Goal: Find specific page/section: Find specific page/section

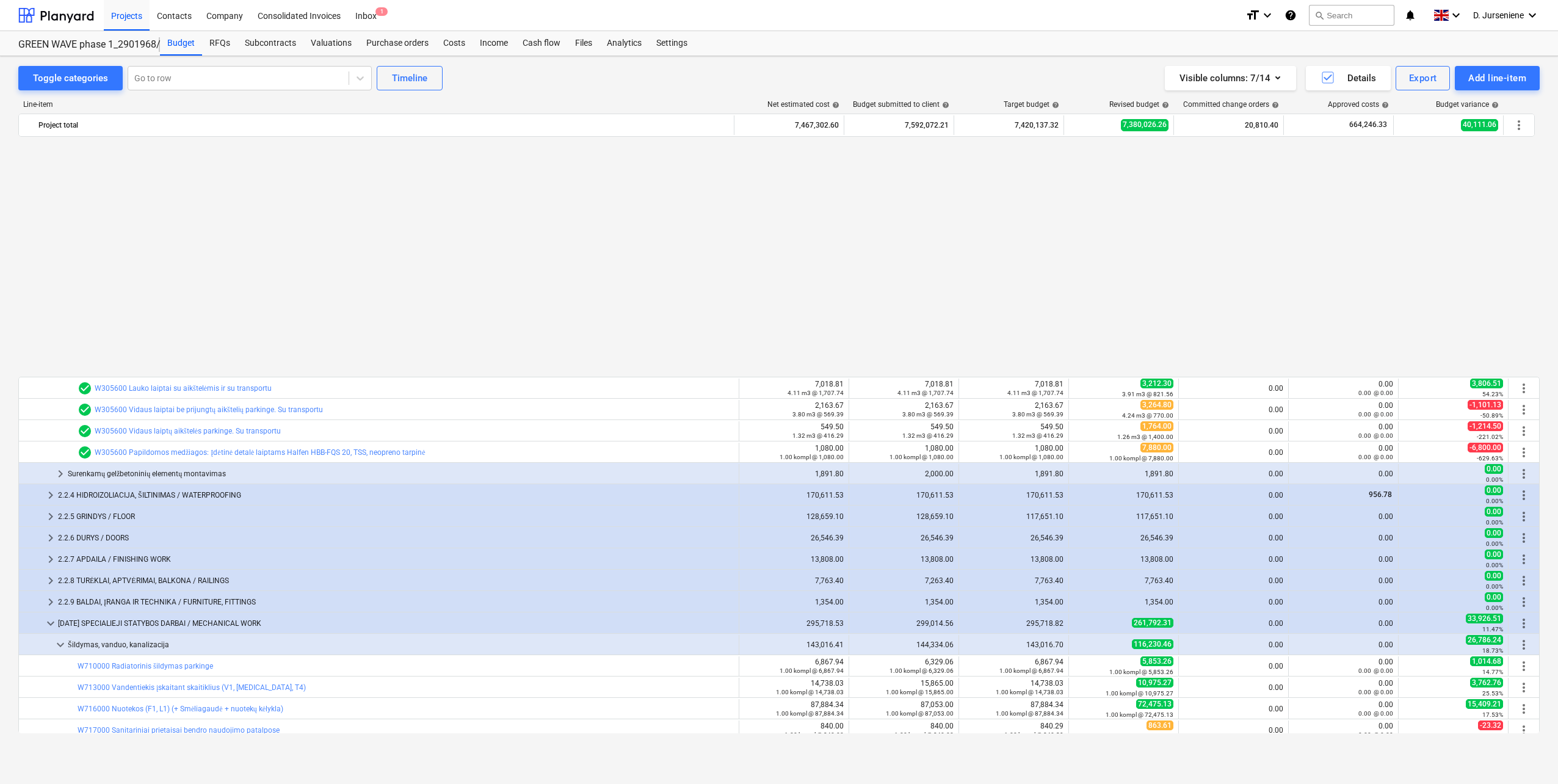
scroll to position [327, 0]
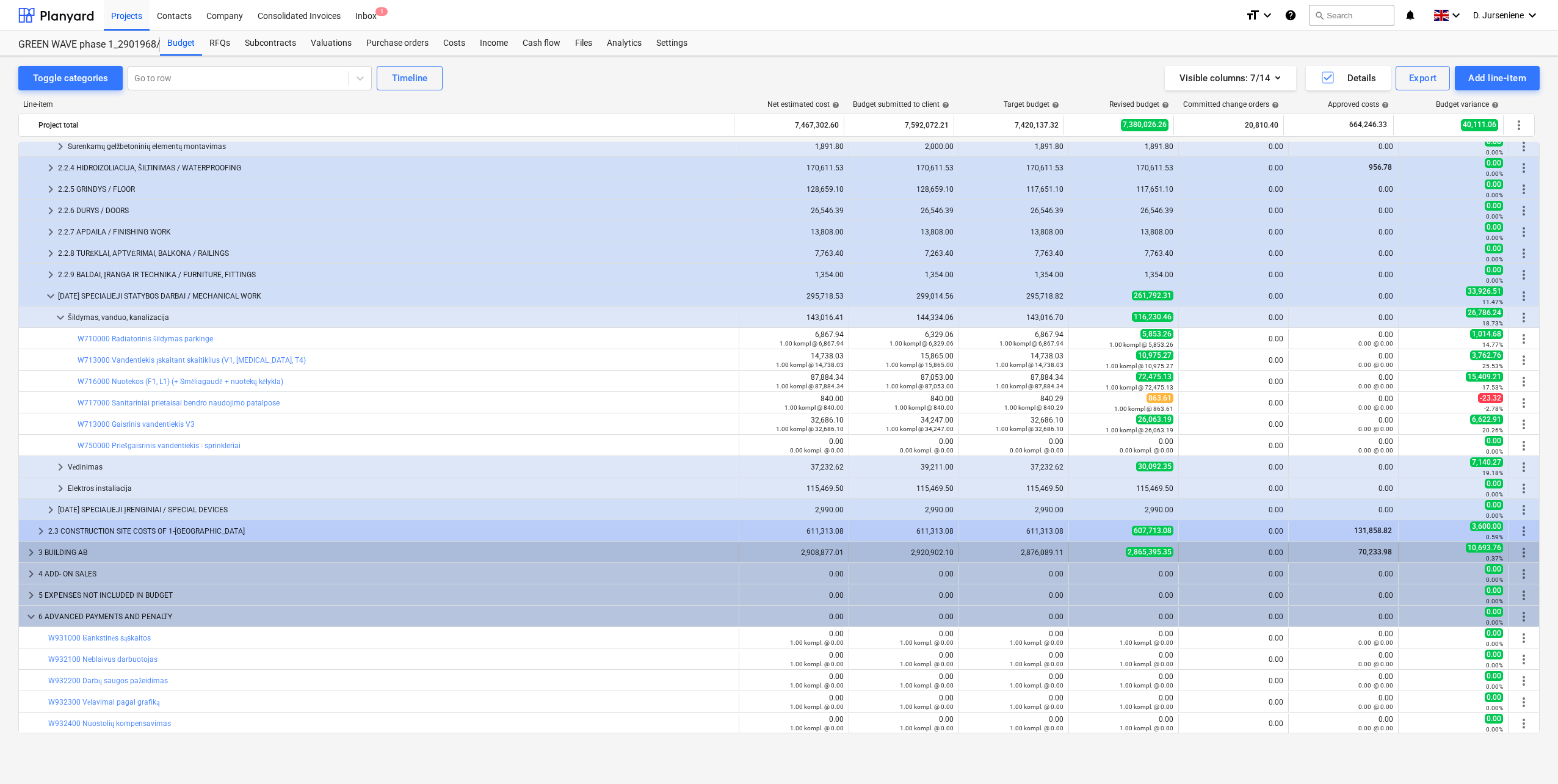
click at [95, 547] on div "3 BUILDING AB" at bounding box center [386, 552] width 695 height 19
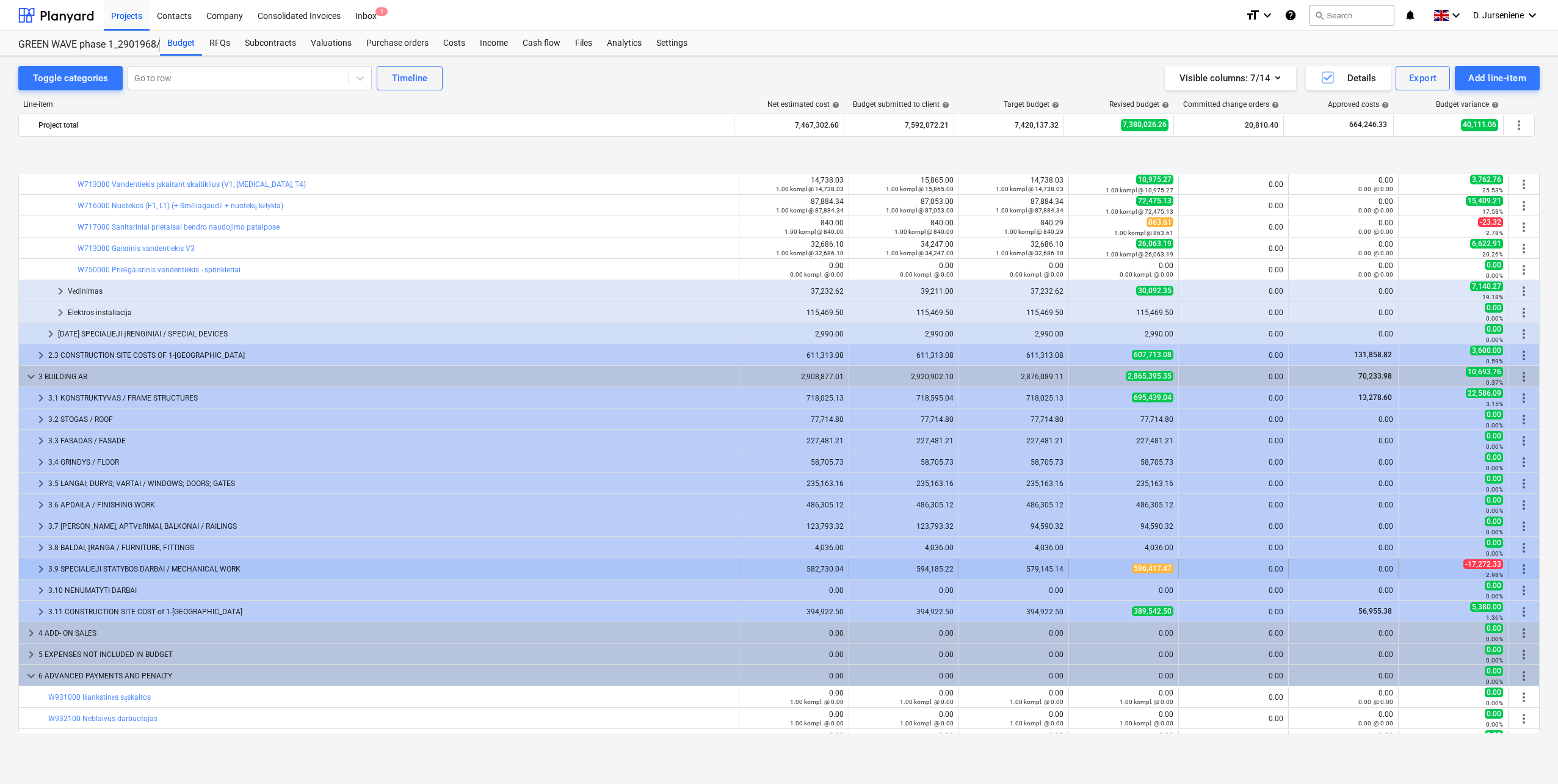
scroll to position [563, 0]
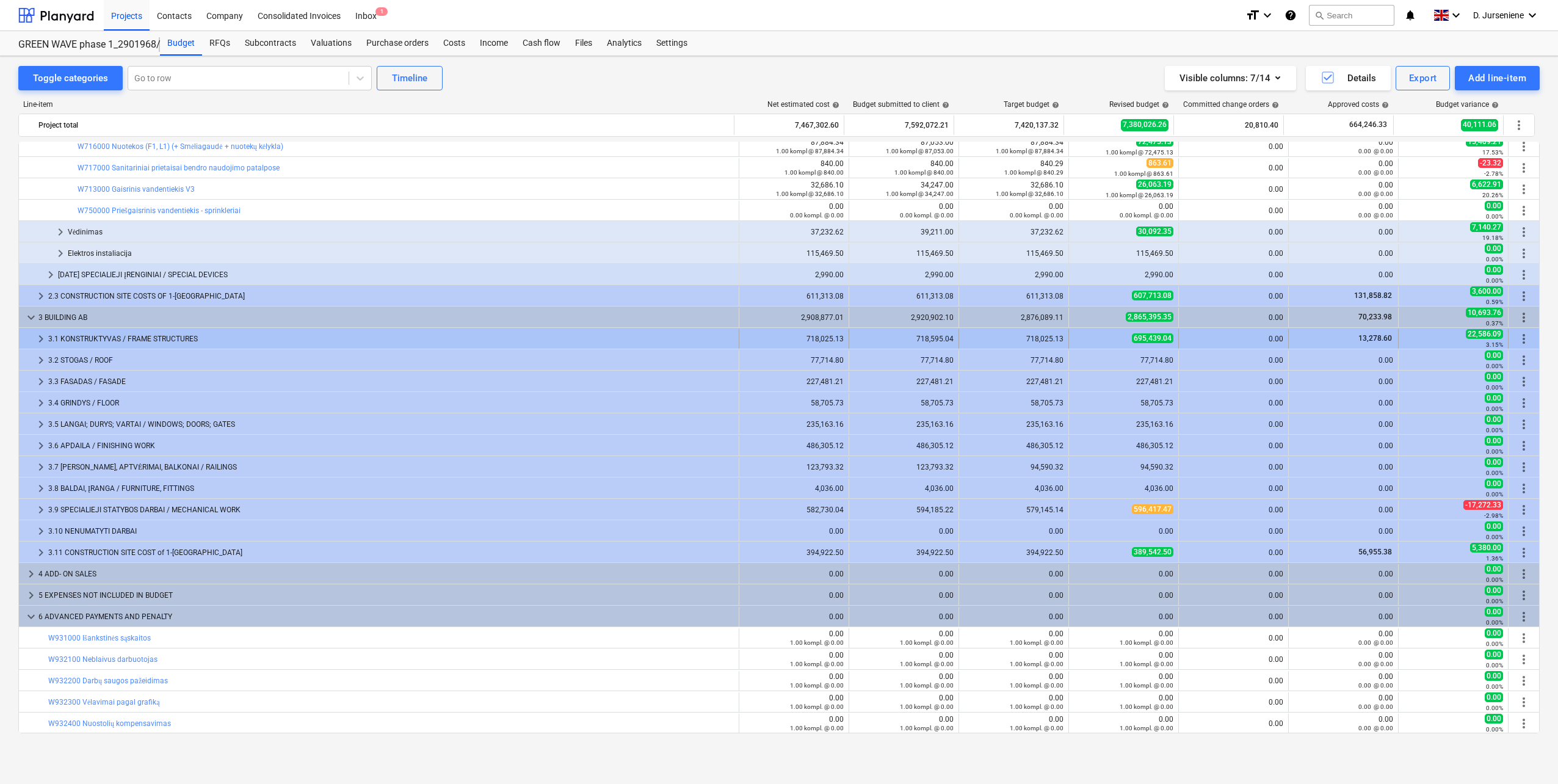
click at [74, 339] on div "3.1 KONSTRUKTYVAS / FRAME STRUCTURES" at bounding box center [391, 338] width 686 height 19
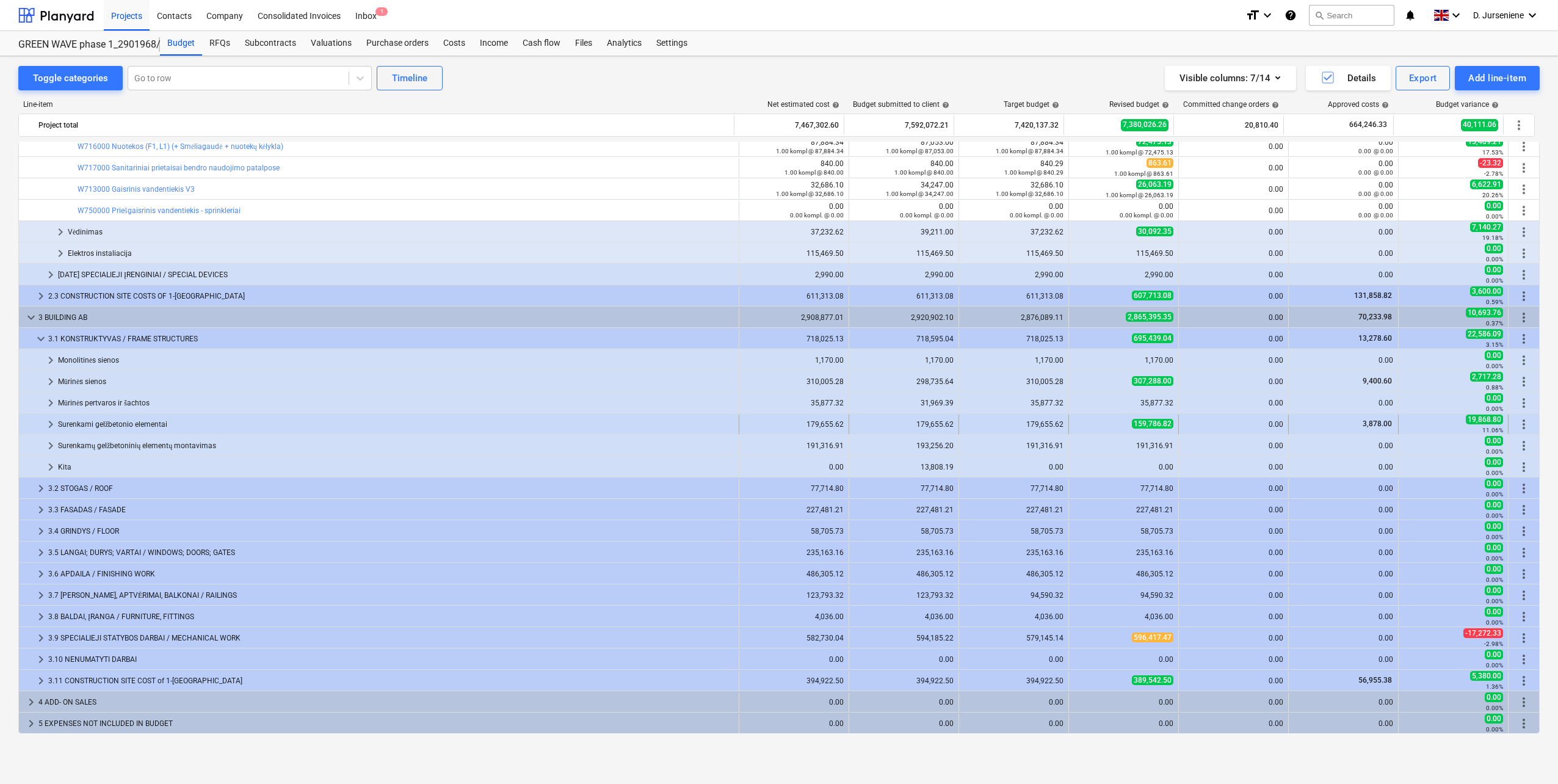
click at [73, 423] on div "Surenkami gelžbetonio elementai" at bounding box center [396, 424] width 676 height 19
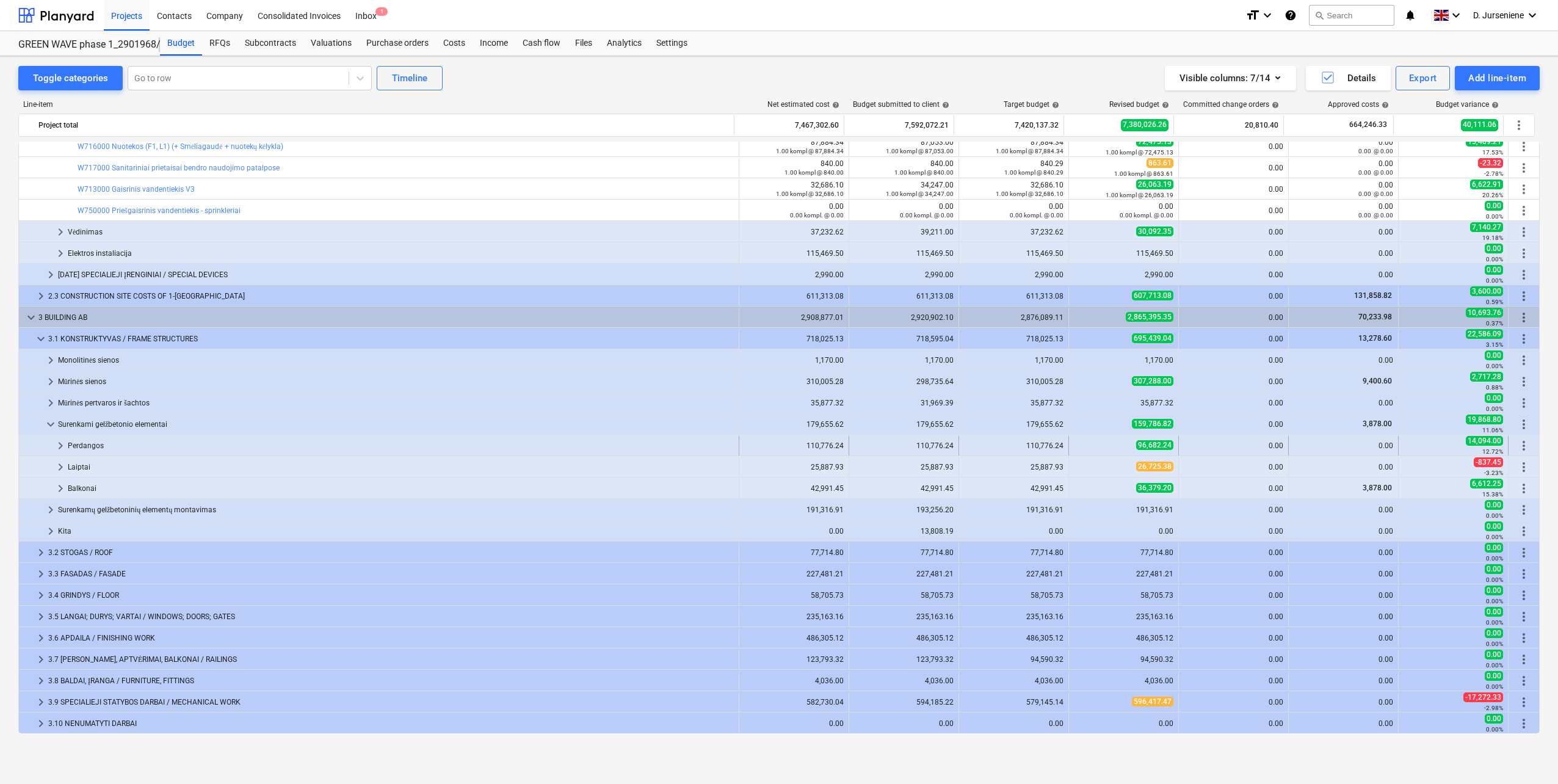
click at [73, 443] on div "Perdangos" at bounding box center [400, 446] width 666 height 19
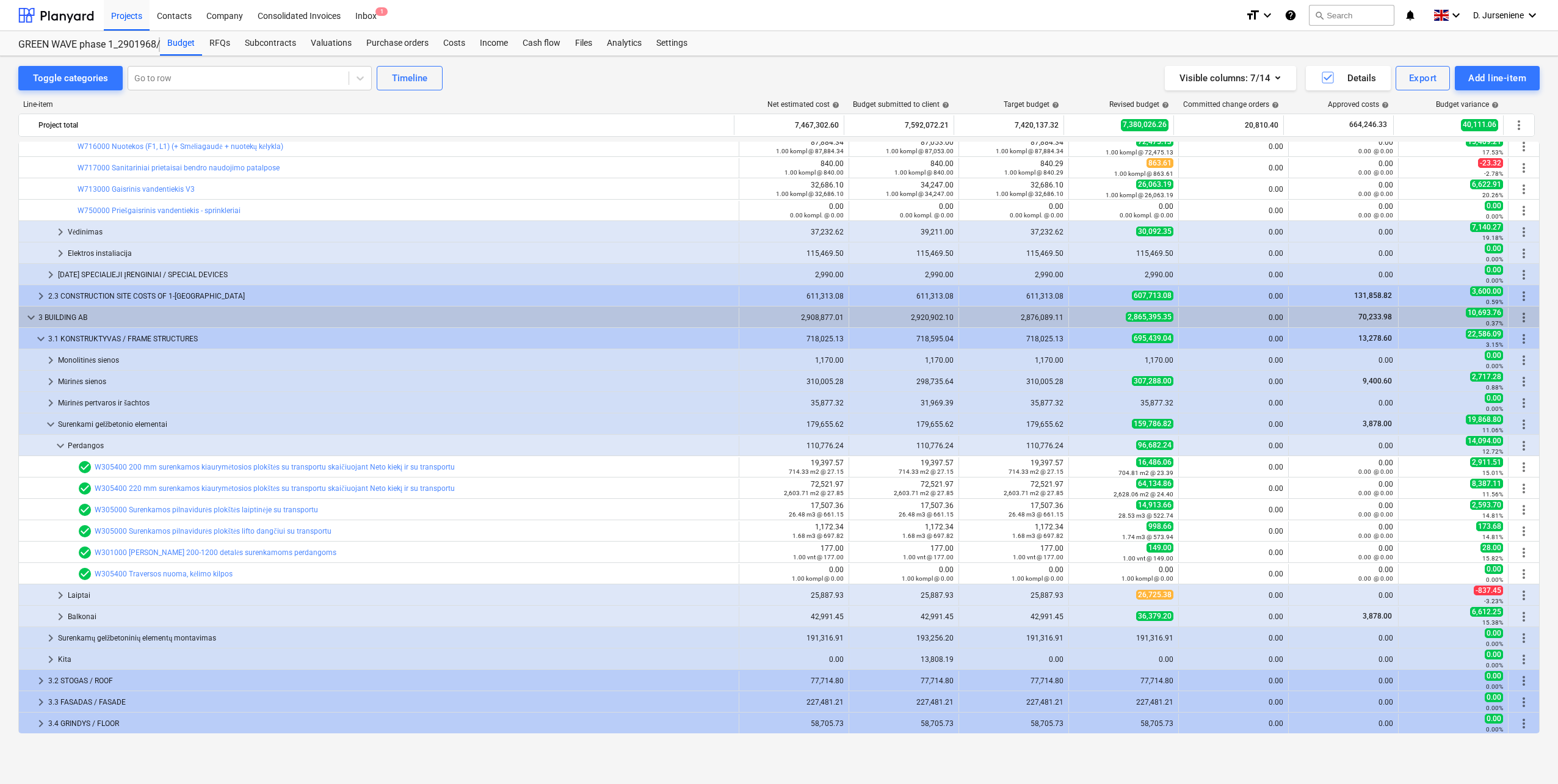
drag, startPoint x: 575, startPoint y: 77, endPoint x: 525, endPoint y: 126, distance: 70.0
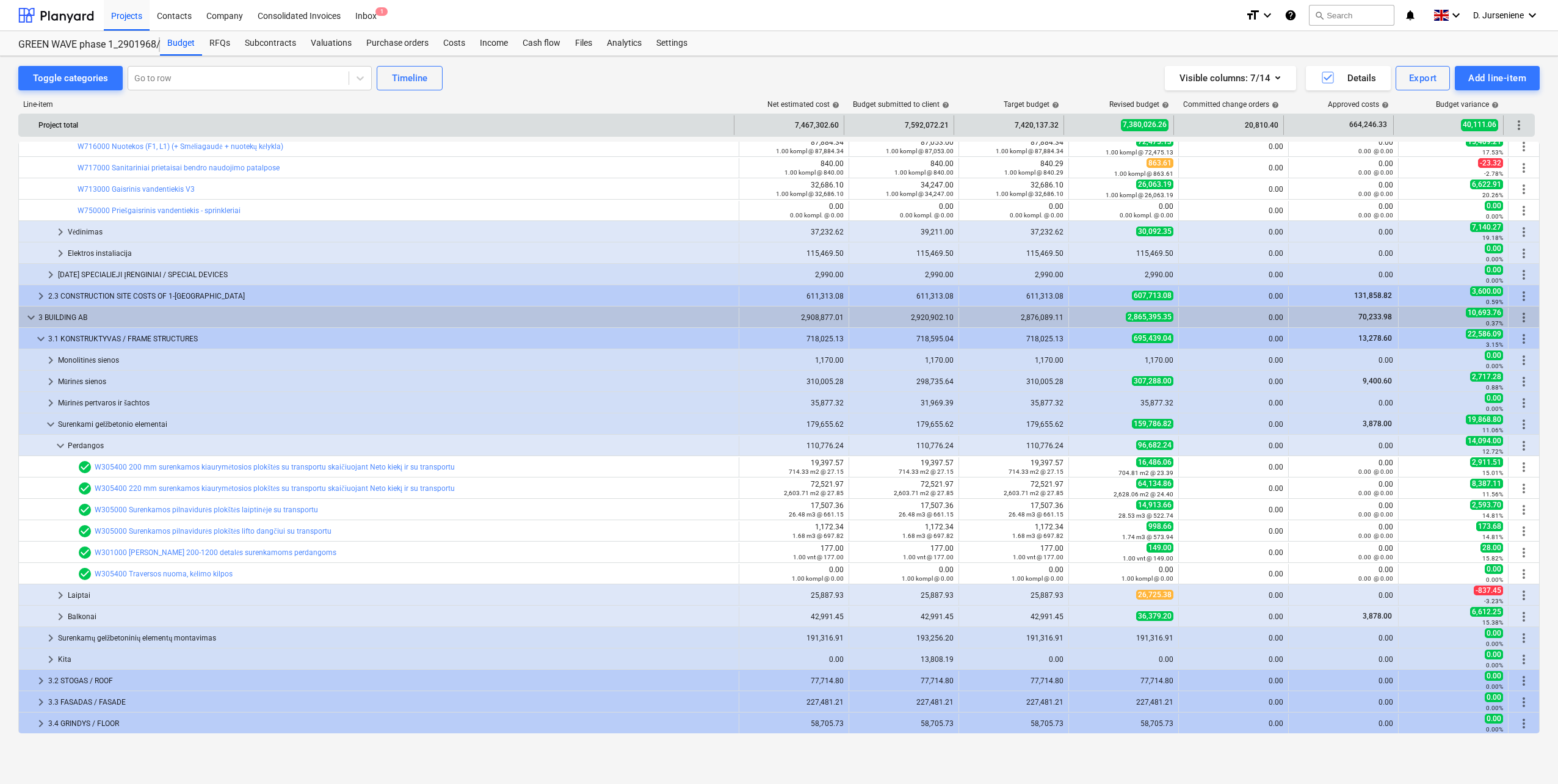
click at [575, 77] on div "Toggle categories Go to row Timeline Visible columns : 7/14 Details Export Add …" at bounding box center [779, 77] width 1522 height 24
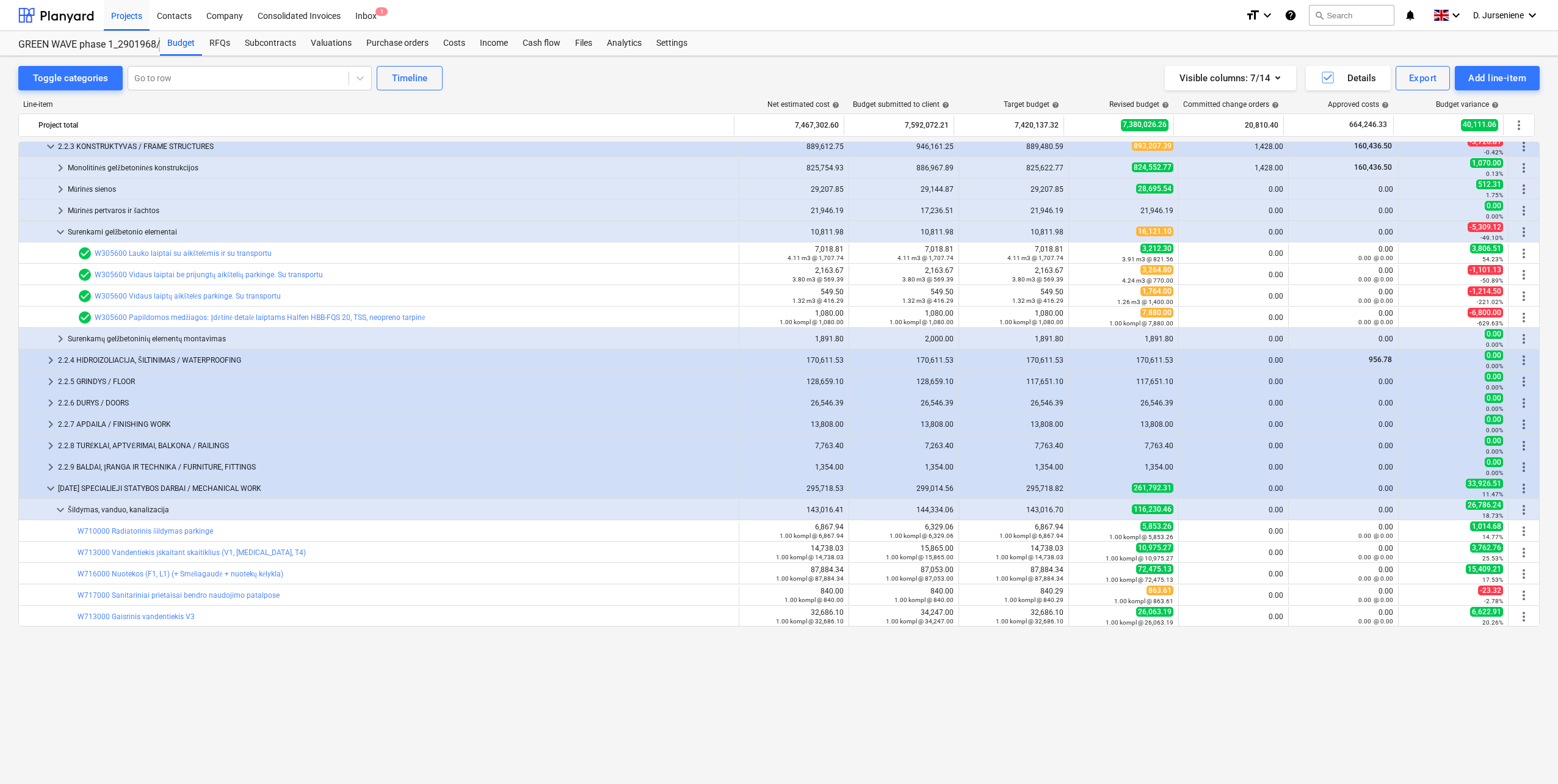
scroll to position [0, 0]
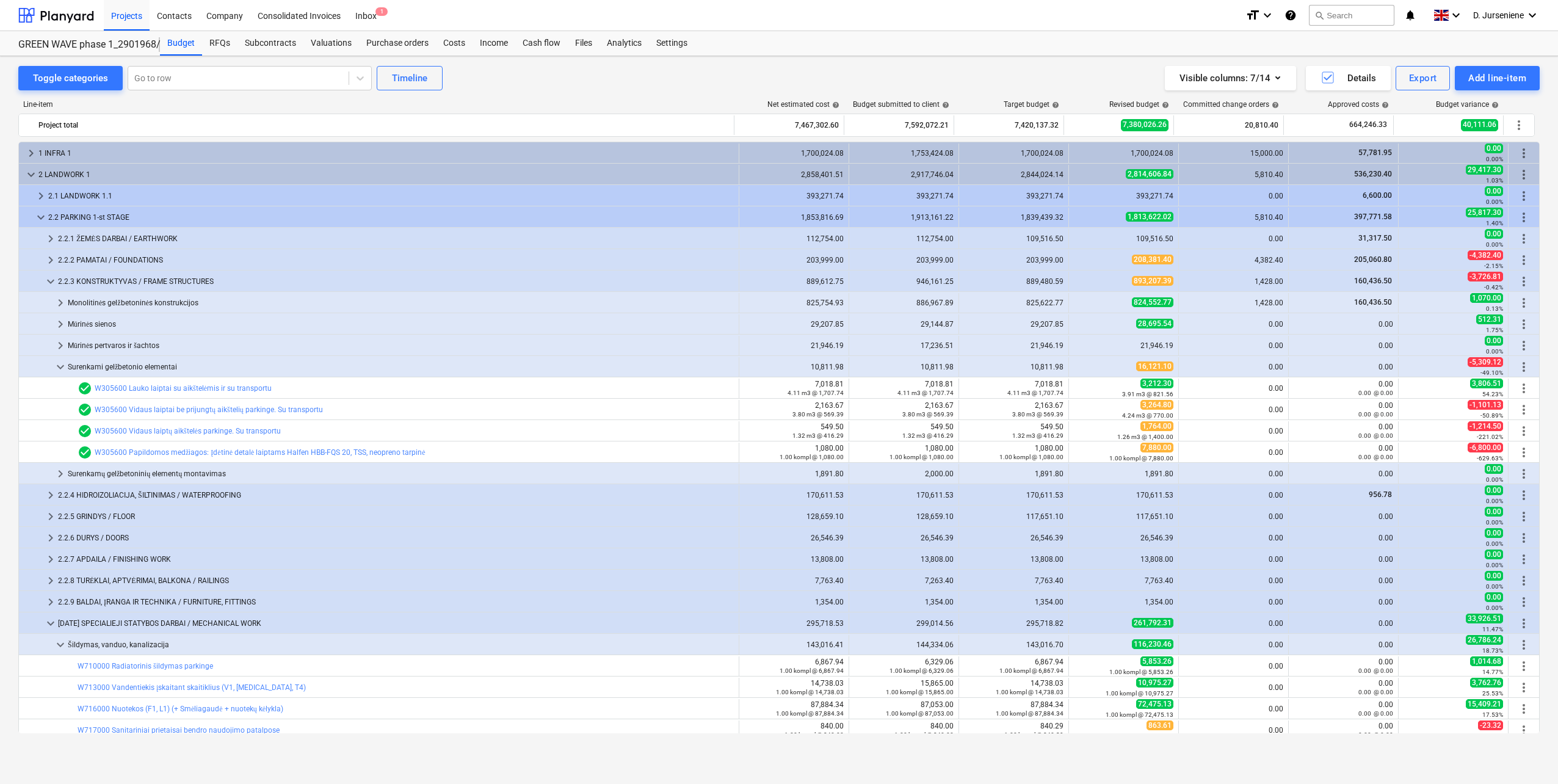
click at [544, 91] on div "Line-item Net estimated cost help Budget submitted to client help Target budget…" at bounding box center [779, 419] width 1522 height 657
click at [61, 320] on span "keyboard_arrow_right" at bounding box center [60, 324] width 15 height 15
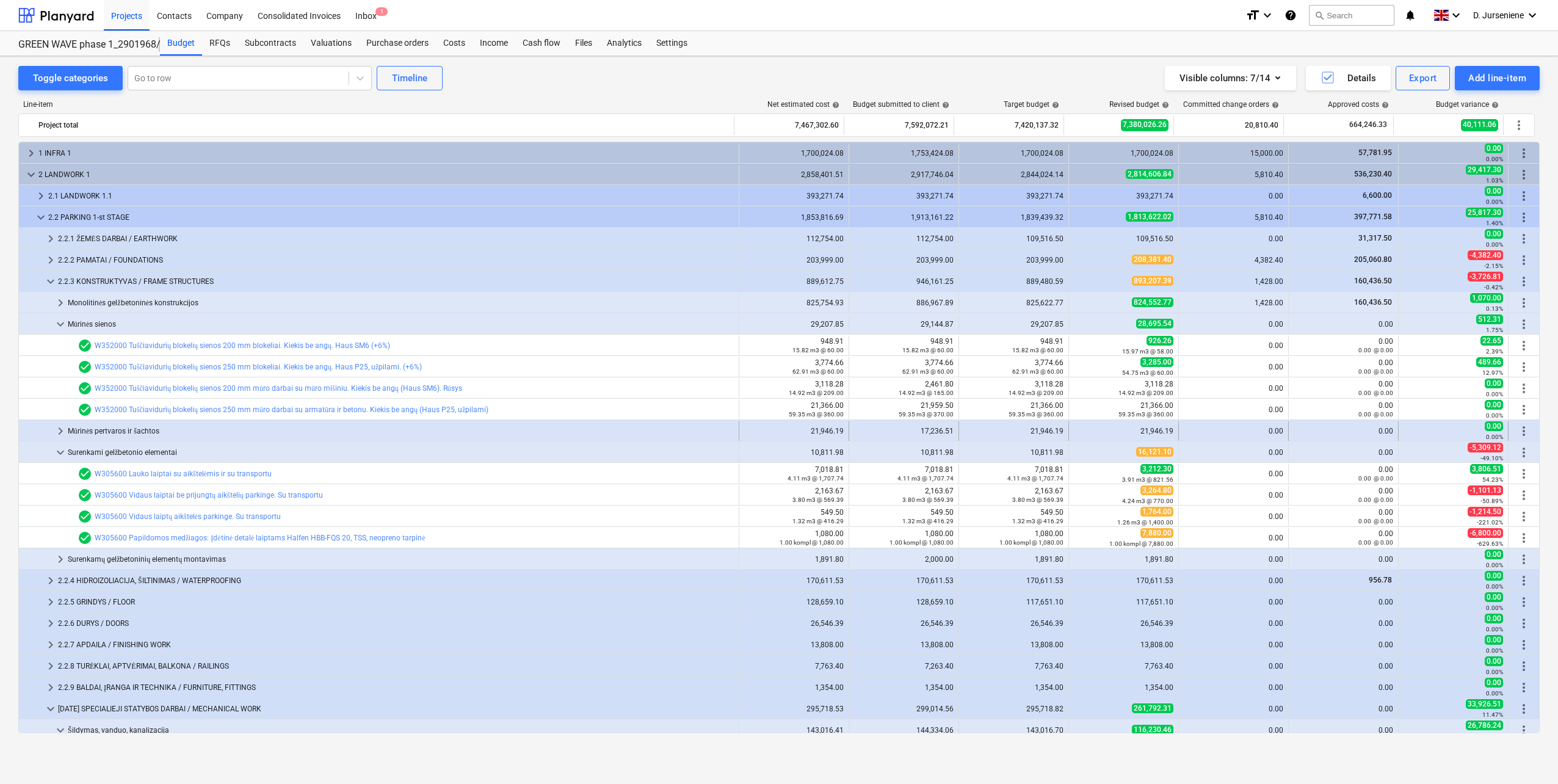
click at [61, 429] on span "keyboard_arrow_right" at bounding box center [60, 430] width 15 height 15
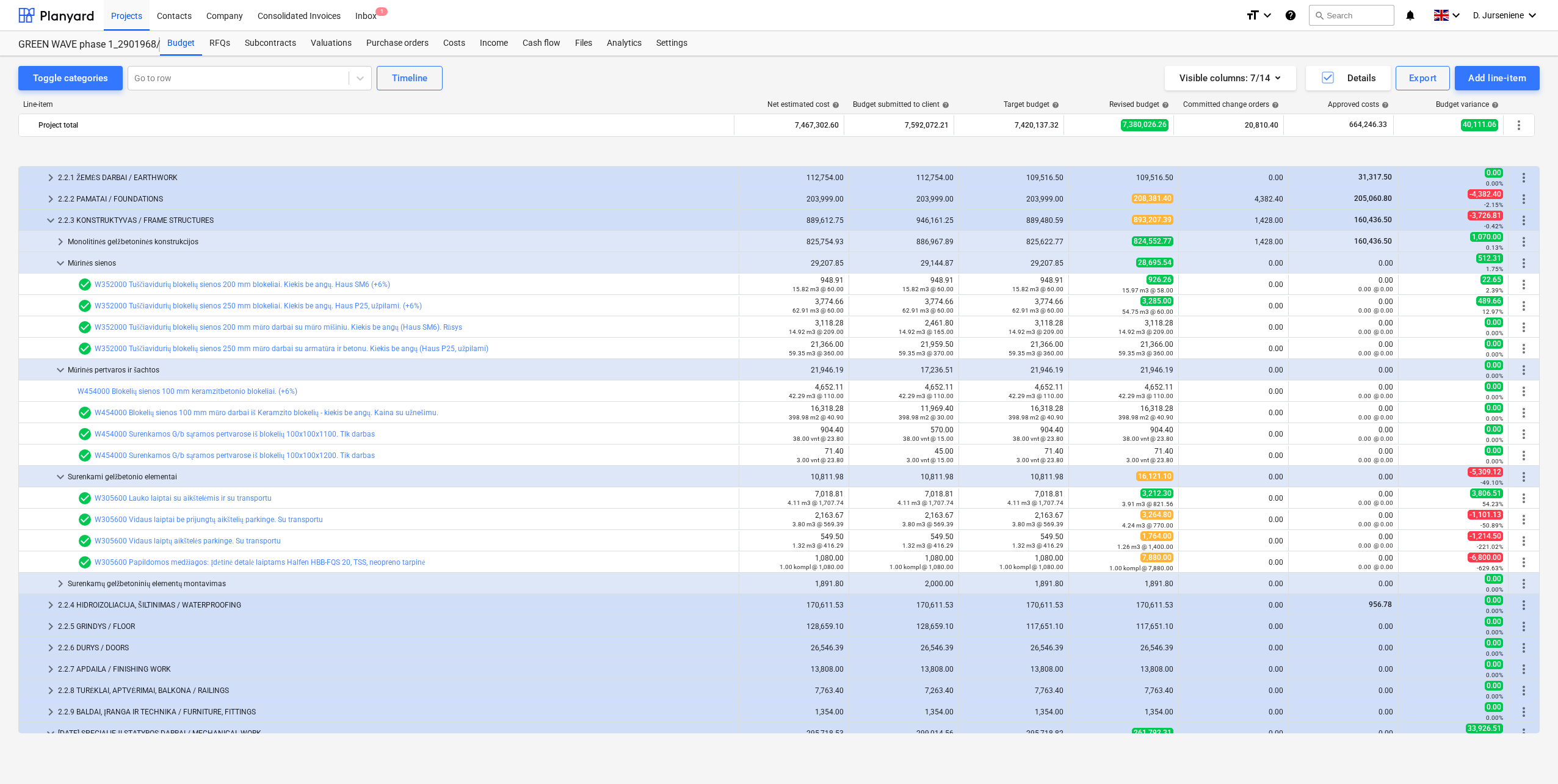
scroll to position [122, 0]
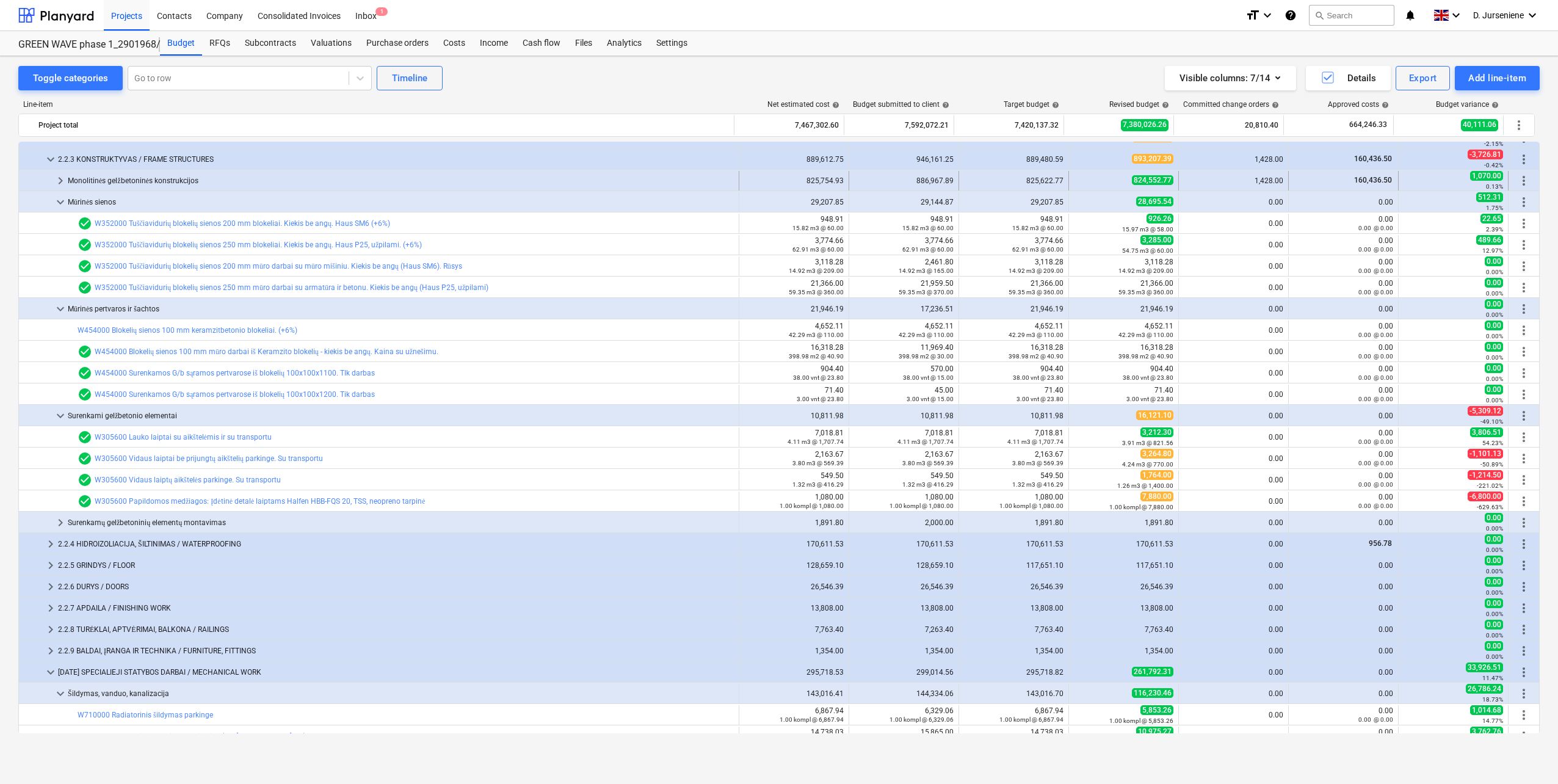
click at [113, 182] on div "Monolitinės gelžbetoninės konstrukcijos" at bounding box center [400, 181] width 666 height 19
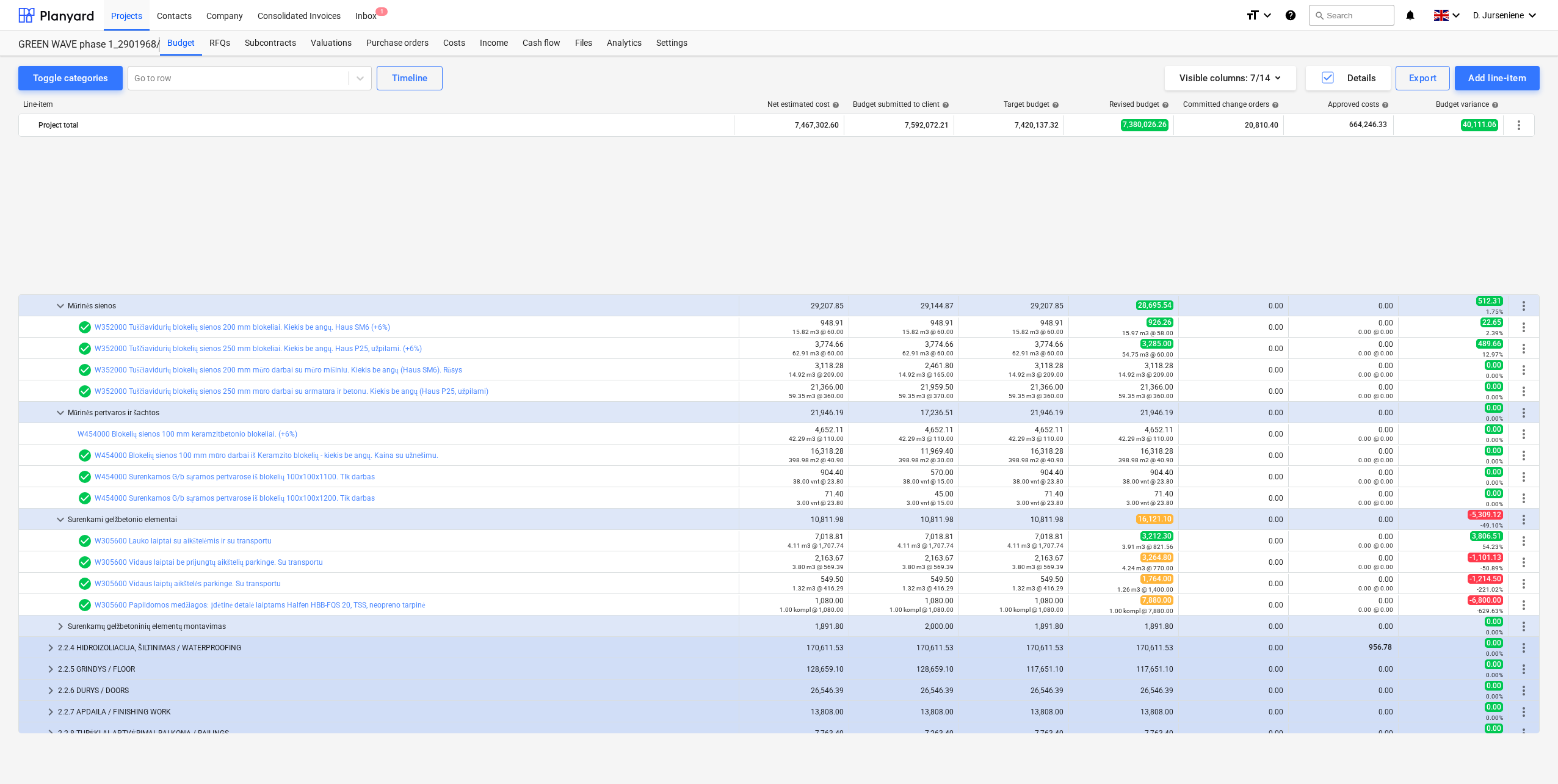
scroll to position [672, 0]
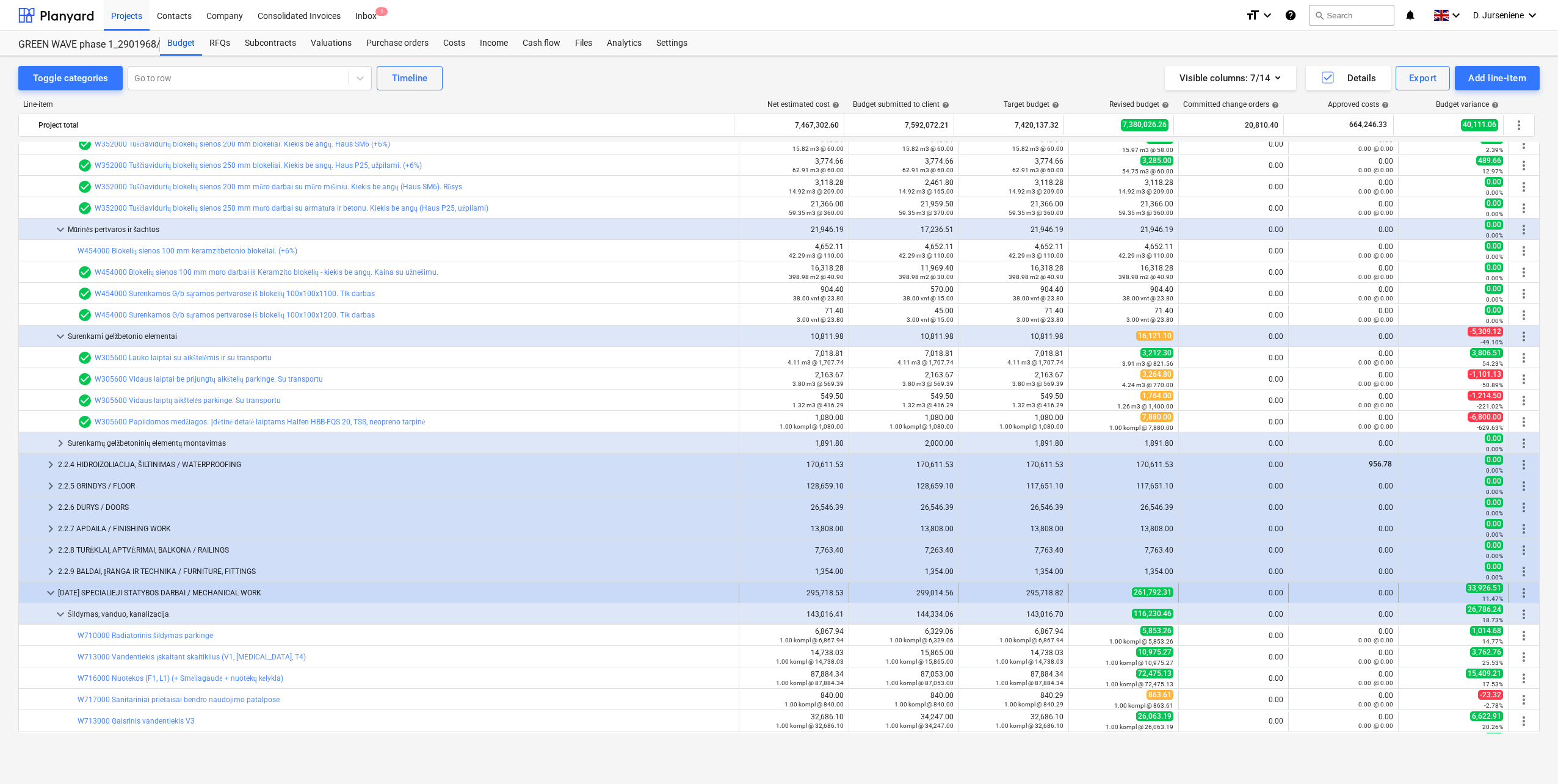
click at [47, 591] on span "keyboard_arrow_down" at bounding box center [50, 593] width 15 height 15
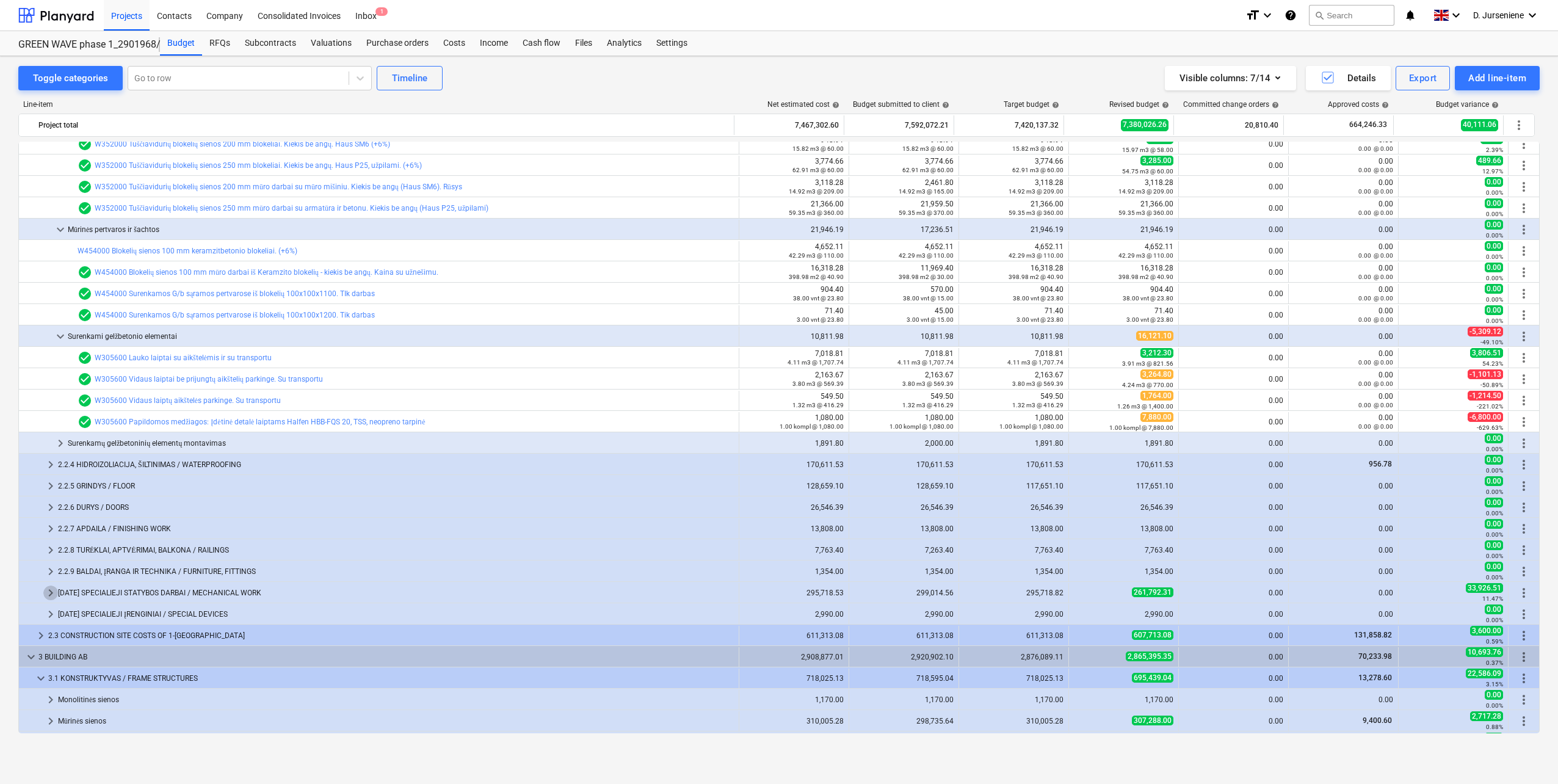
click at [47, 591] on span "keyboard_arrow_right" at bounding box center [50, 593] width 15 height 15
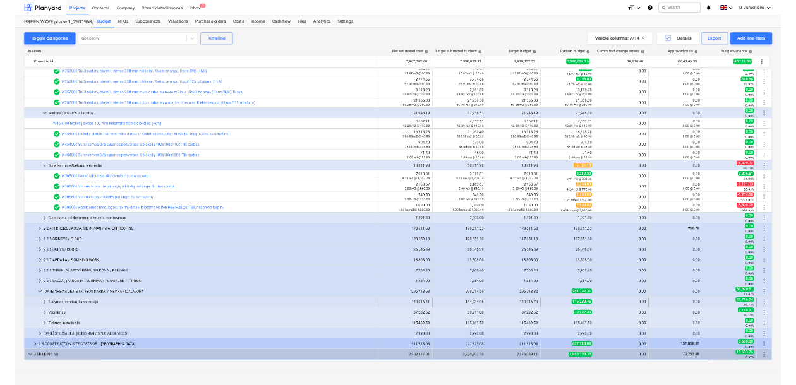
scroll to position [821, 0]
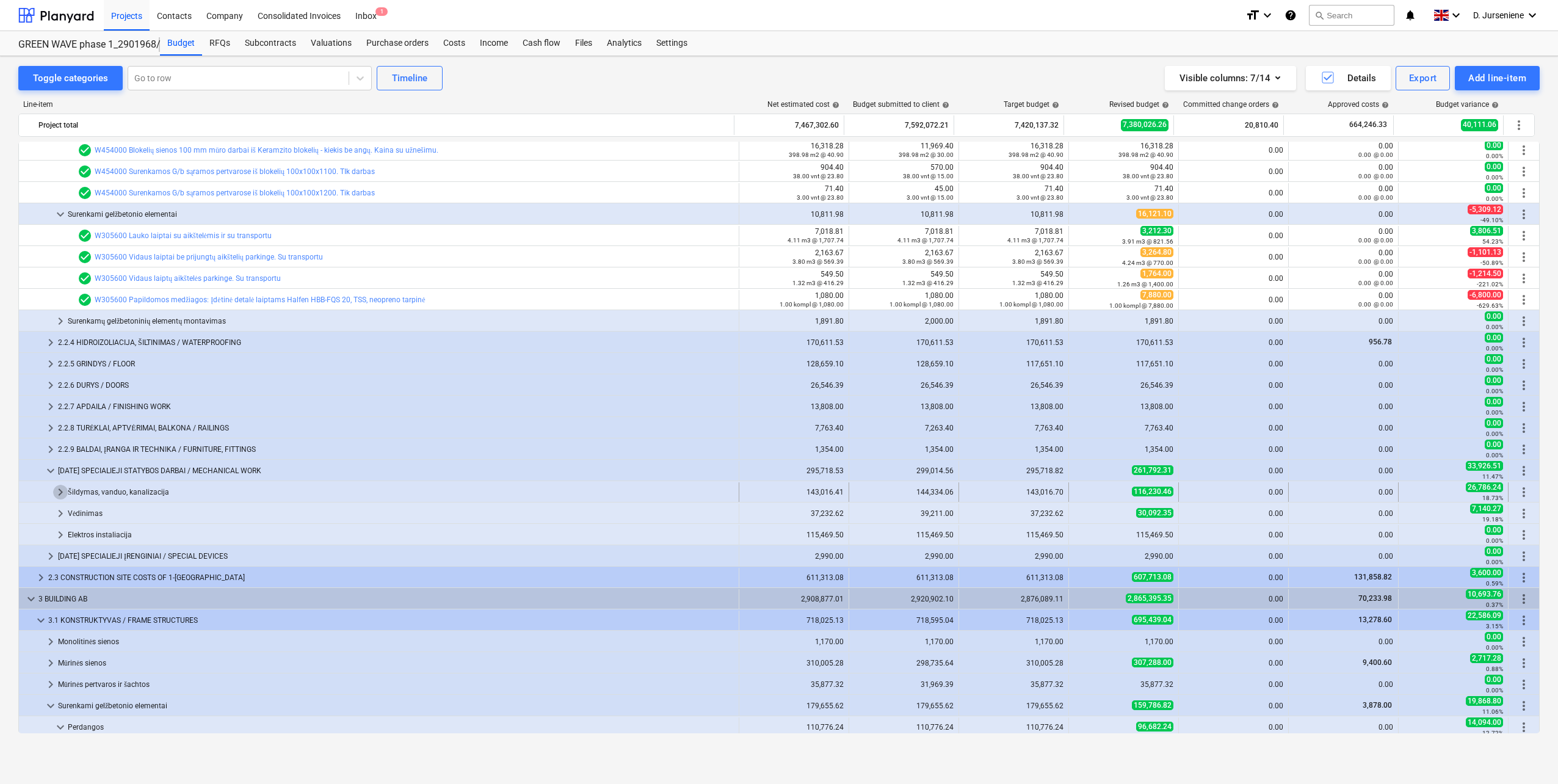
click at [64, 490] on span "keyboard_arrow_right" at bounding box center [60, 491] width 15 height 15
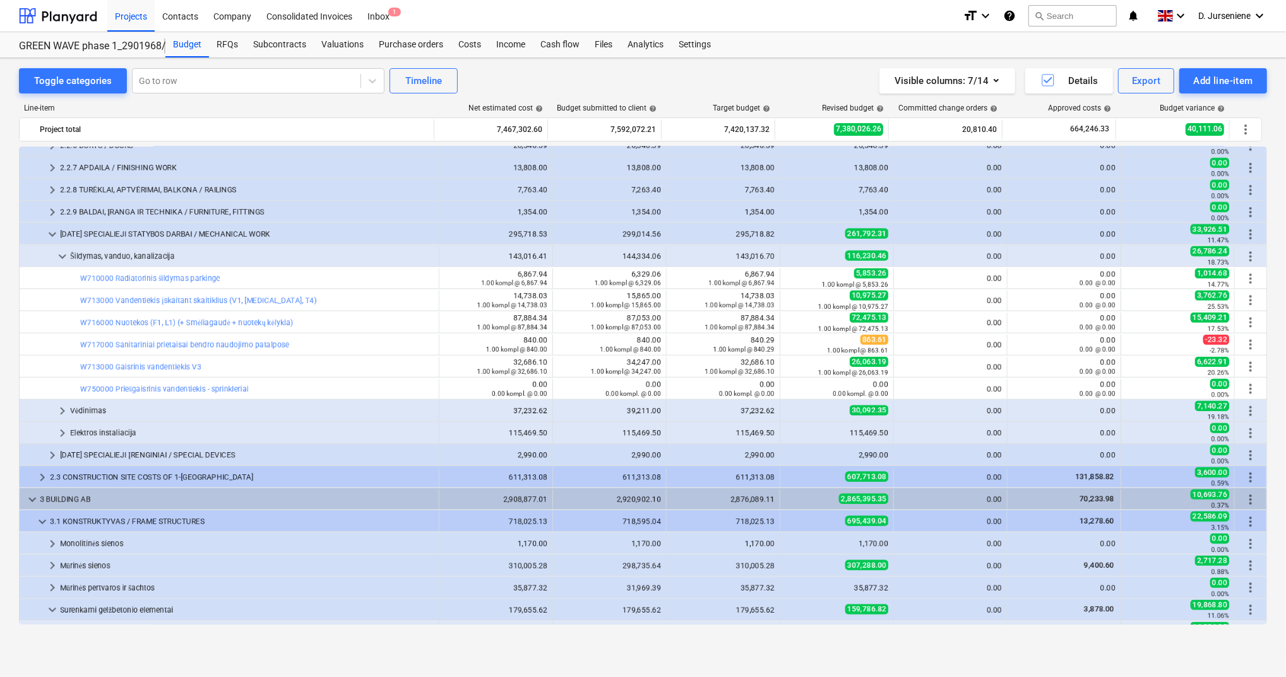
scroll to position [1579, 0]
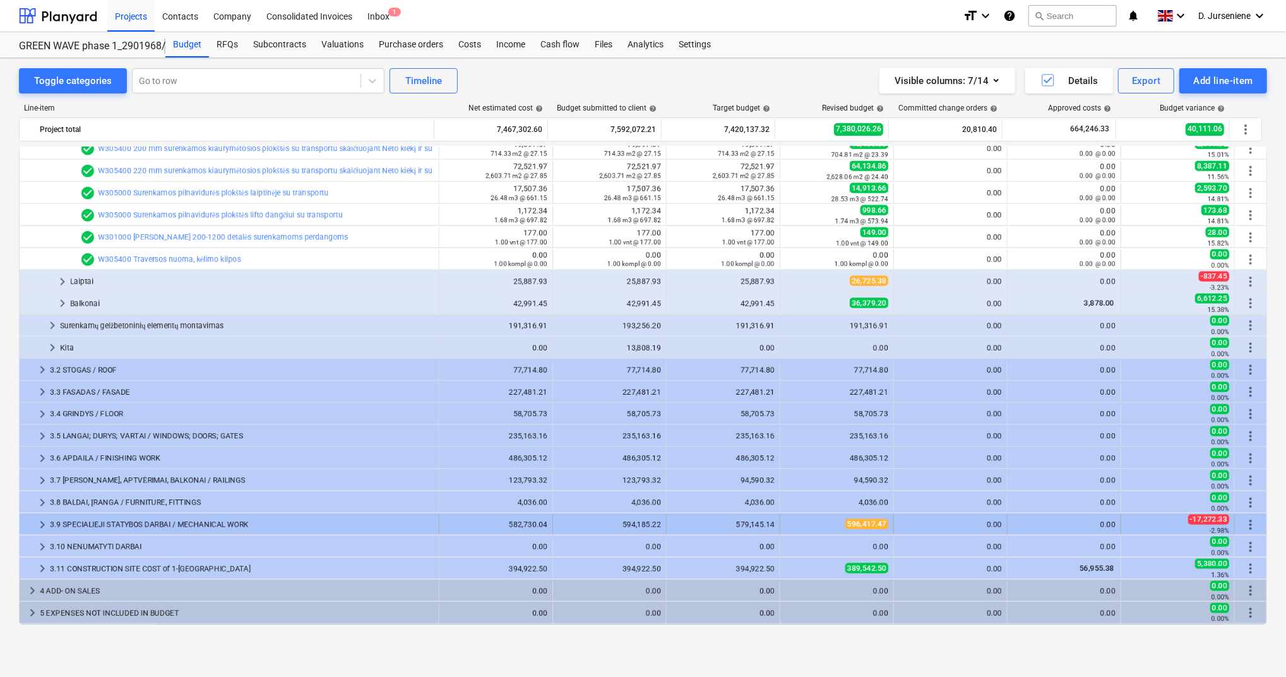
click at [113, 526] on div "3.9 SPECIALIEJI STATYBOS DARBAI / MECHANICAL WORK" at bounding box center [242, 525] width 384 height 20
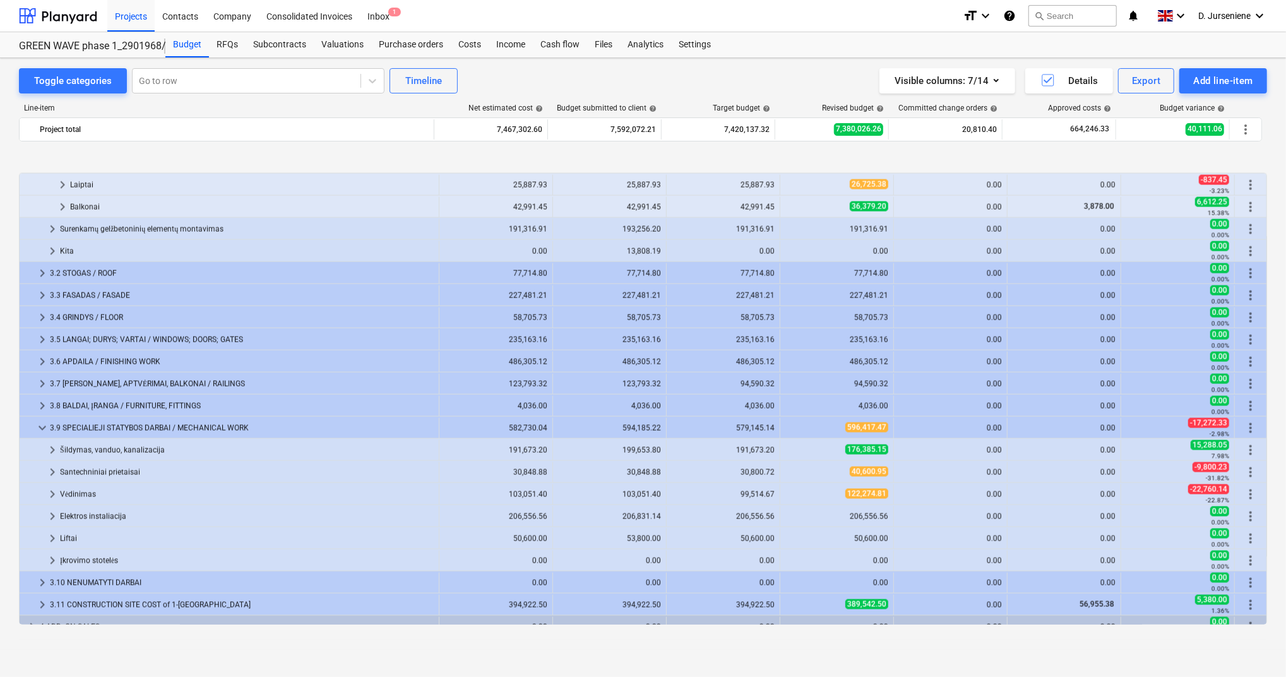
scroll to position [1747, 0]
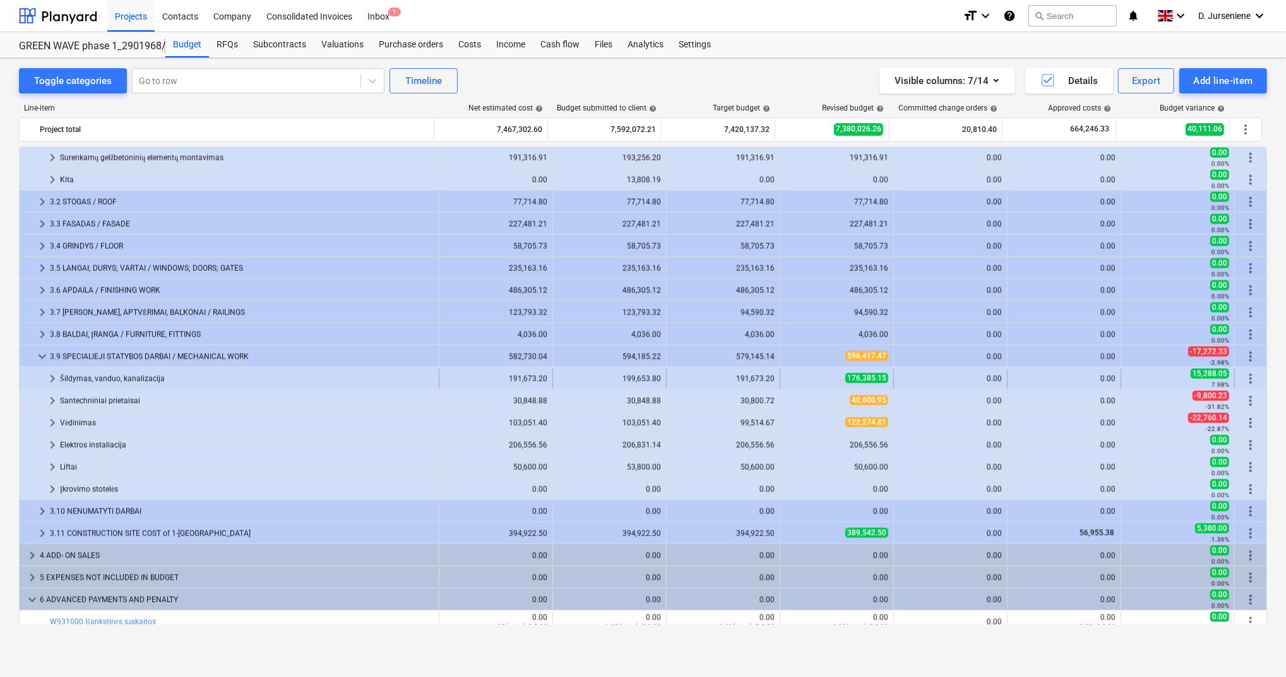
click at [105, 372] on div "Šildymas, vanduo, kanalizacija" at bounding box center [247, 379] width 374 height 20
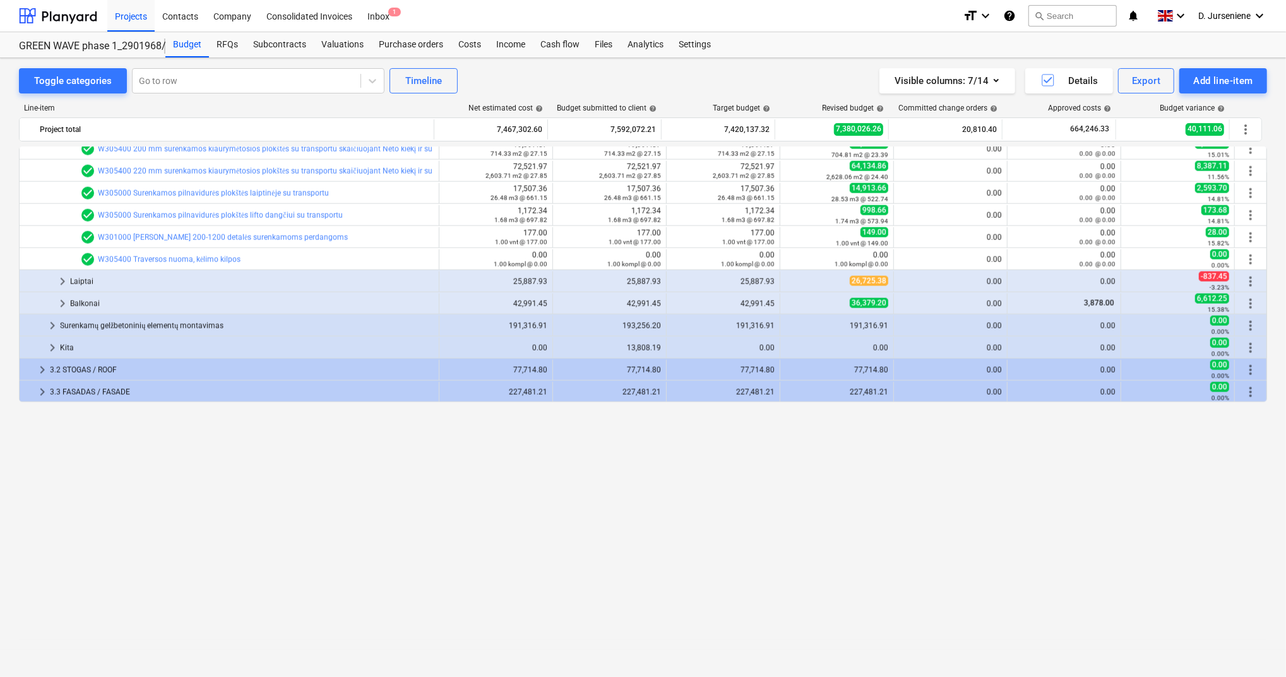
scroll to position [1326, 0]
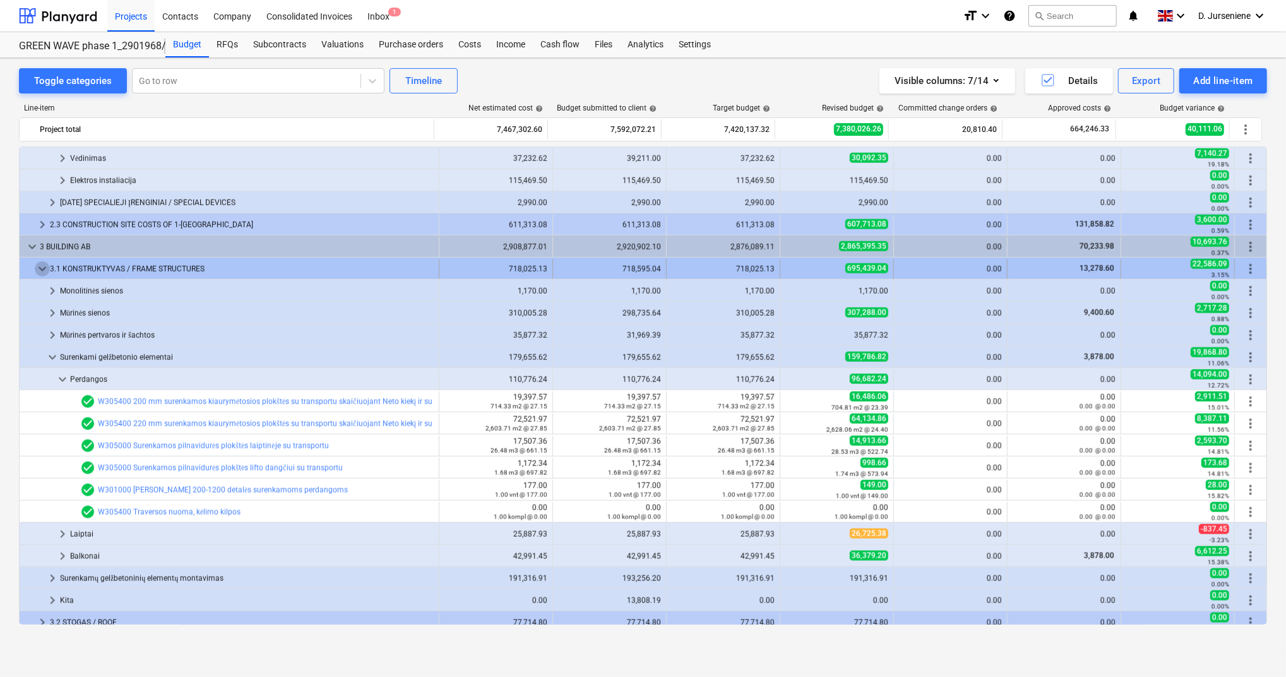
click at [44, 266] on span "keyboard_arrow_down" at bounding box center [42, 268] width 15 height 15
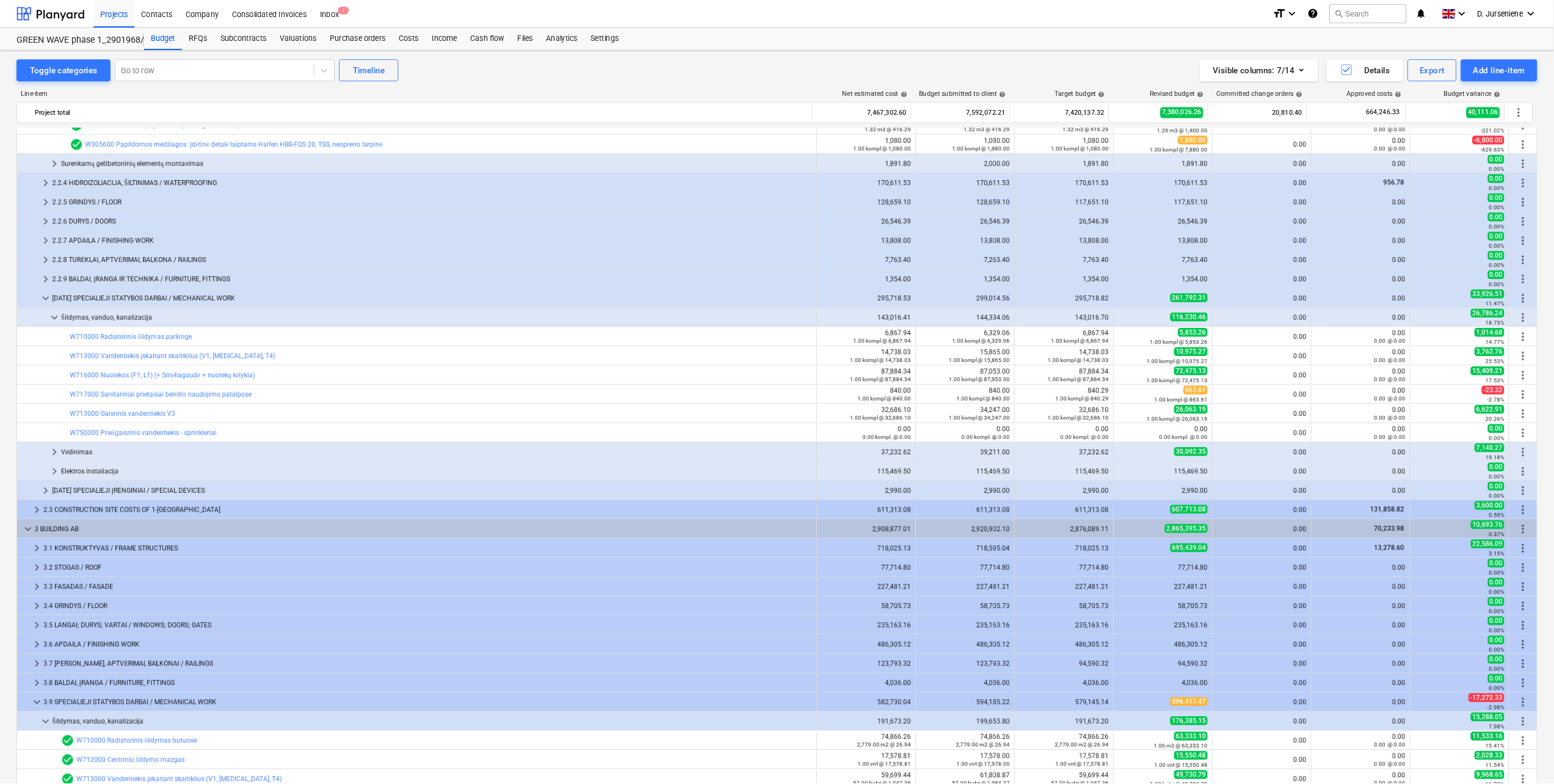
scroll to position [933, 0]
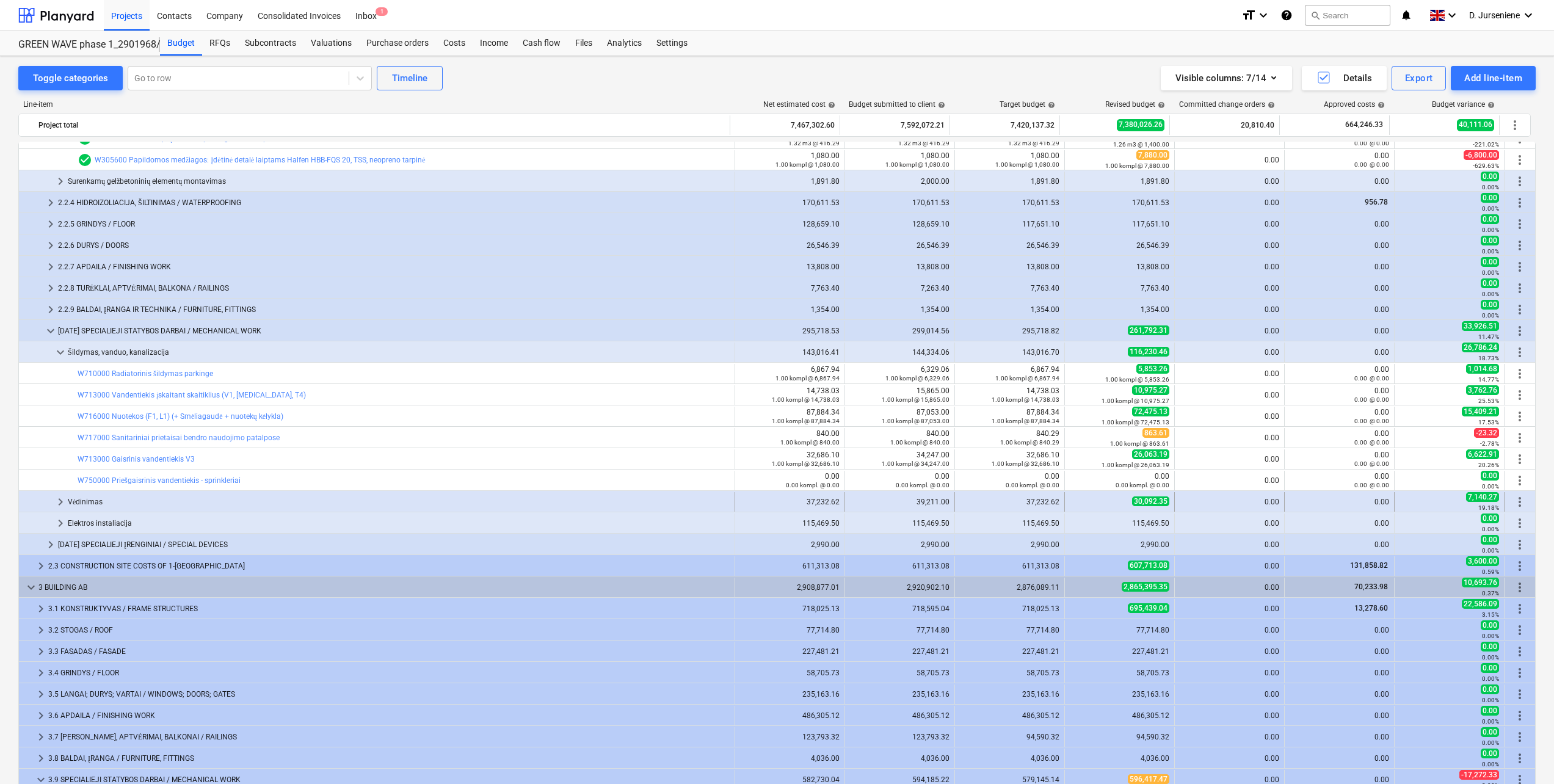
click at [231, 506] on div "Vėdinimas" at bounding box center [398, 502] width 661 height 19
